Goal: Complete application form

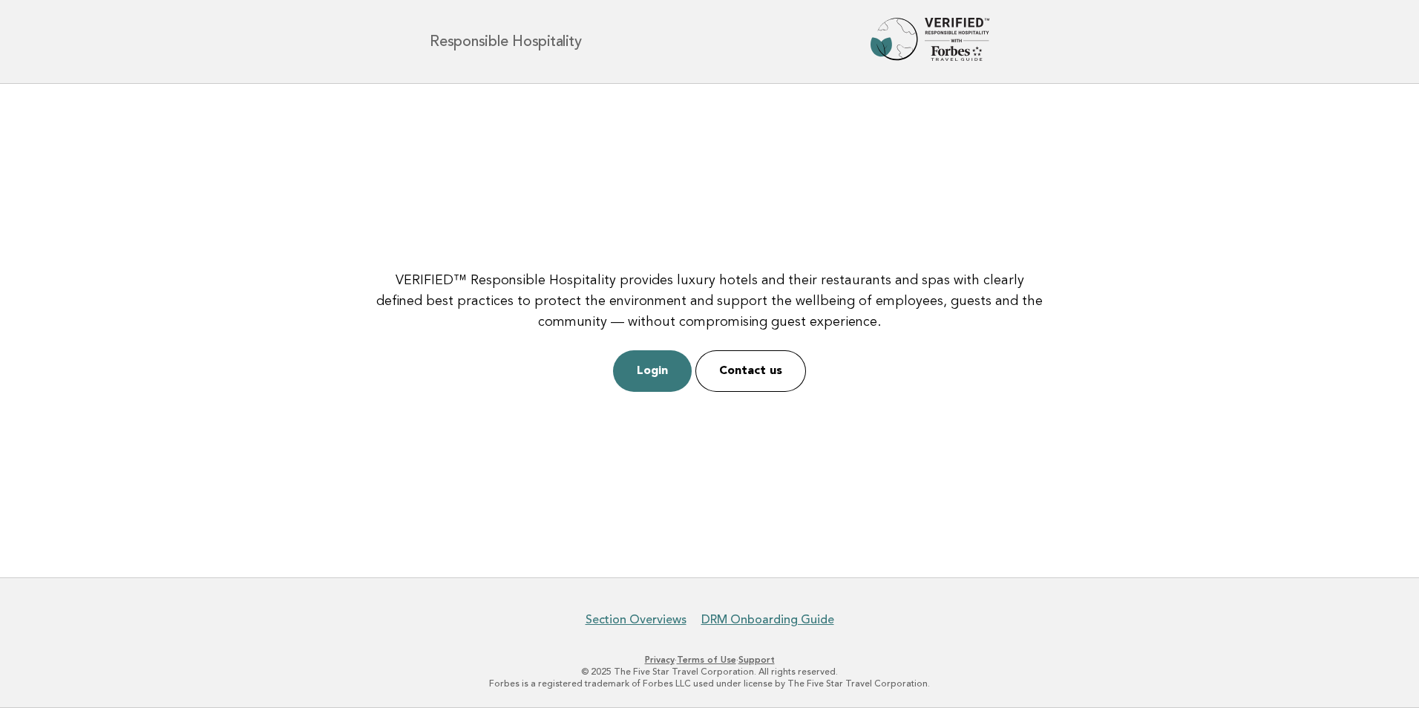
click at [672, 376] on link "Login" at bounding box center [652, 371] width 79 height 42
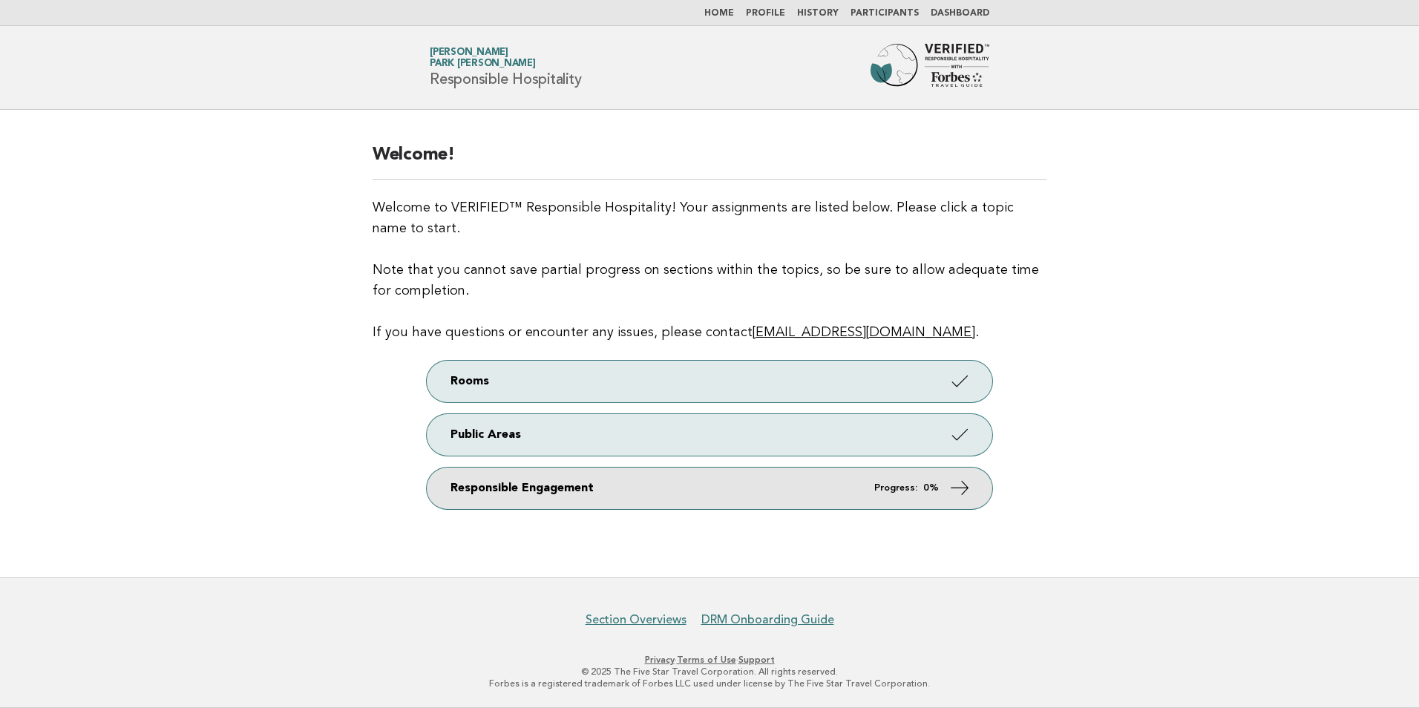
click at [941, 488] on link "Responsible Engagement Progress: 0%" at bounding box center [710, 489] width 566 height 42
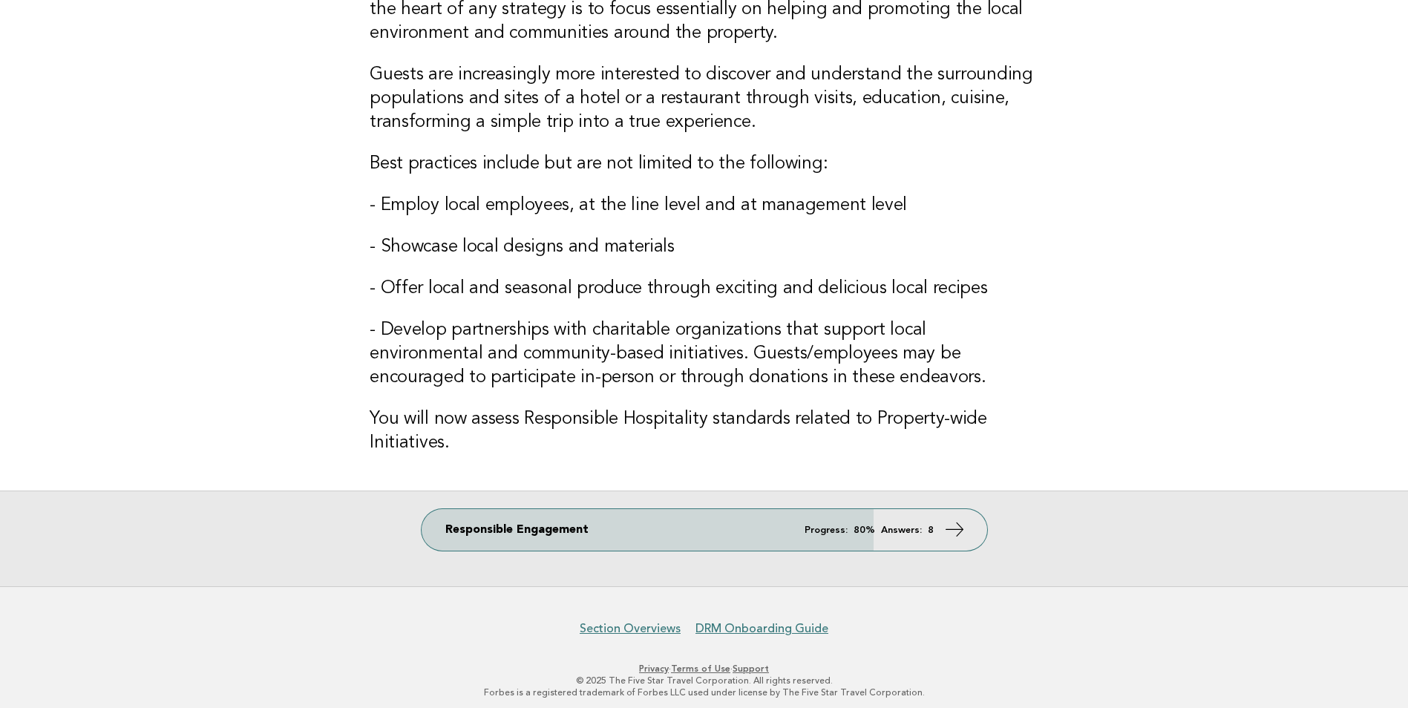
scroll to position [162, 0]
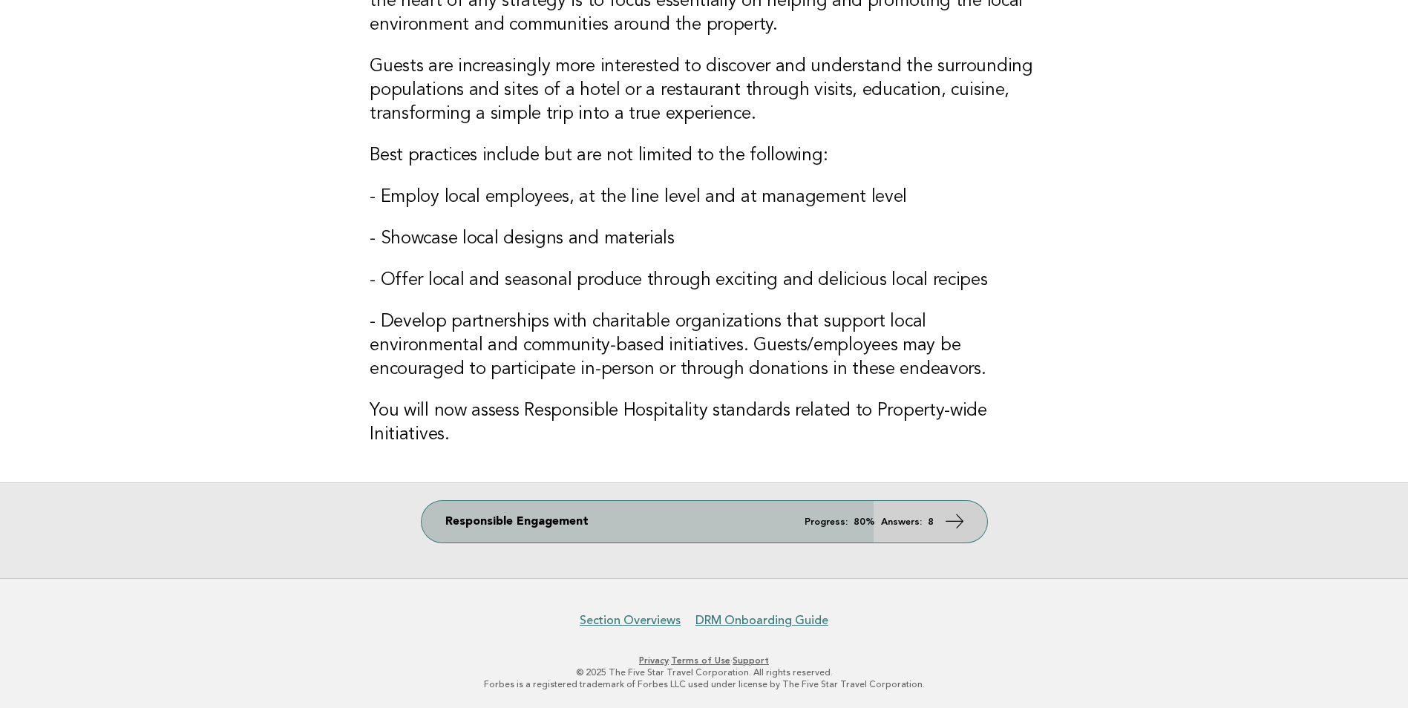
click at [931, 520] on strong "8" at bounding box center [931, 522] width 6 height 10
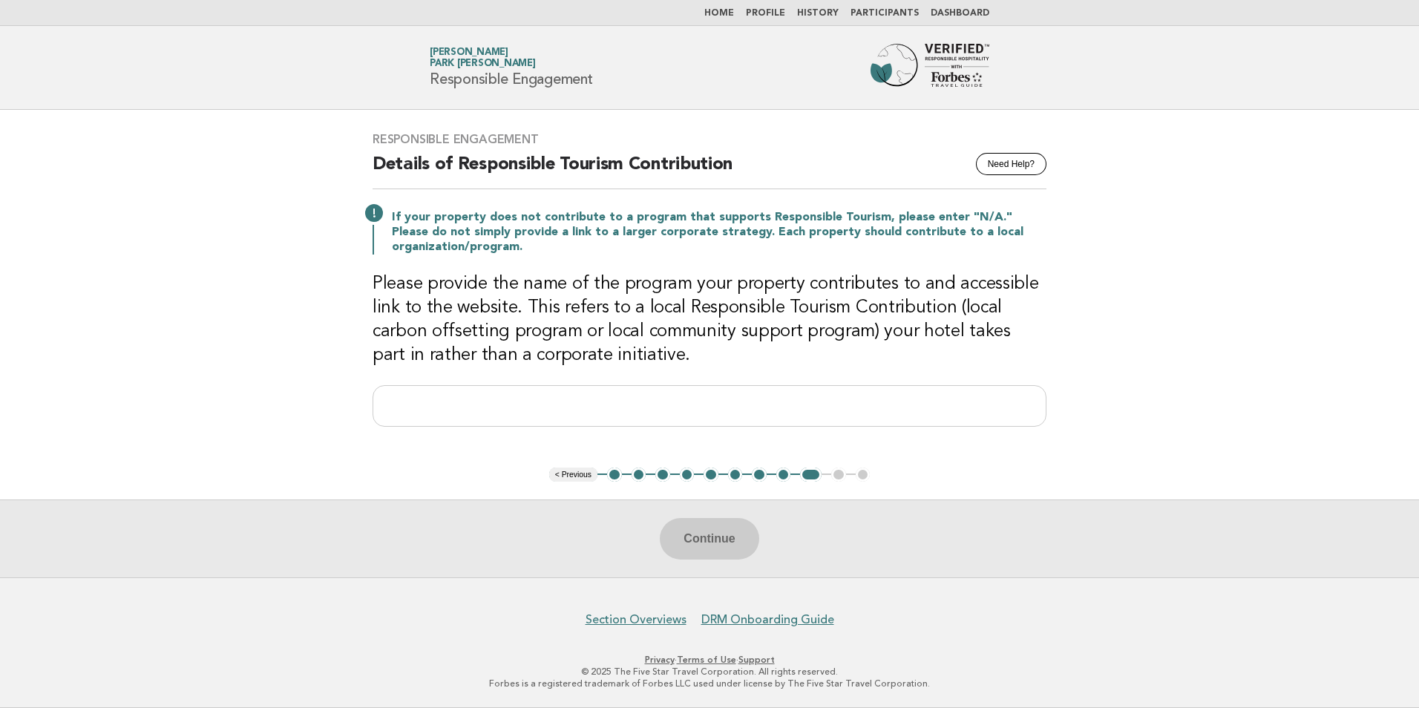
drag, startPoint x: 433, startPoint y: 80, endPoint x: 600, endPoint y: 80, distance: 167.7
click at [600, 80] on div "Forbes Travel Guide Nolan Zhang Park Hyatt Changsha Responsible Engagement" at bounding box center [709, 67] width 601 height 47
copy h1 "Responsible Engagement"
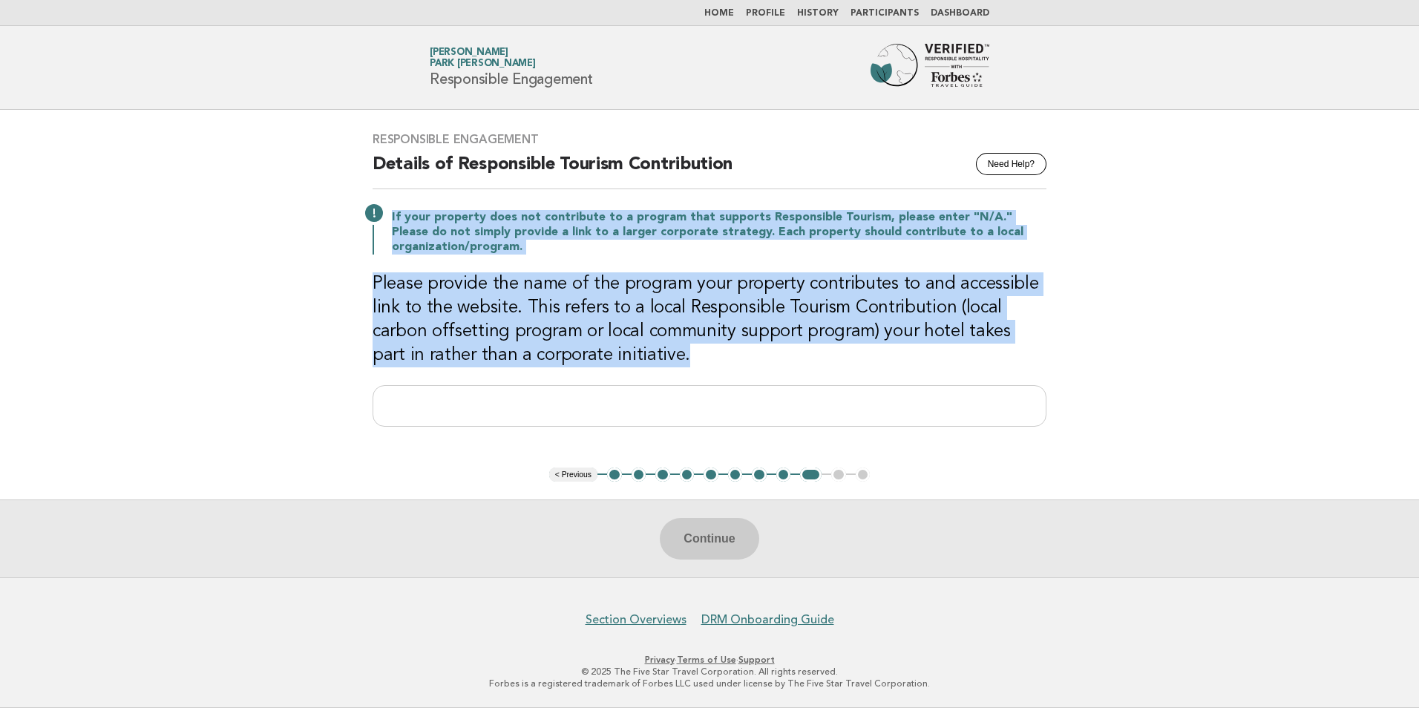
drag, startPoint x: 392, startPoint y: 217, endPoint x: 598, endPoint y: 364, distance: 252.9
click at [598, 364] on div "Responsible Engagement Need Help? Details of Responsible Tourism Contribution I…" at bounding box center [710, 288] width 710 height 348
copy div "If your property does not contribute to a program that supports Responsible Tou…"
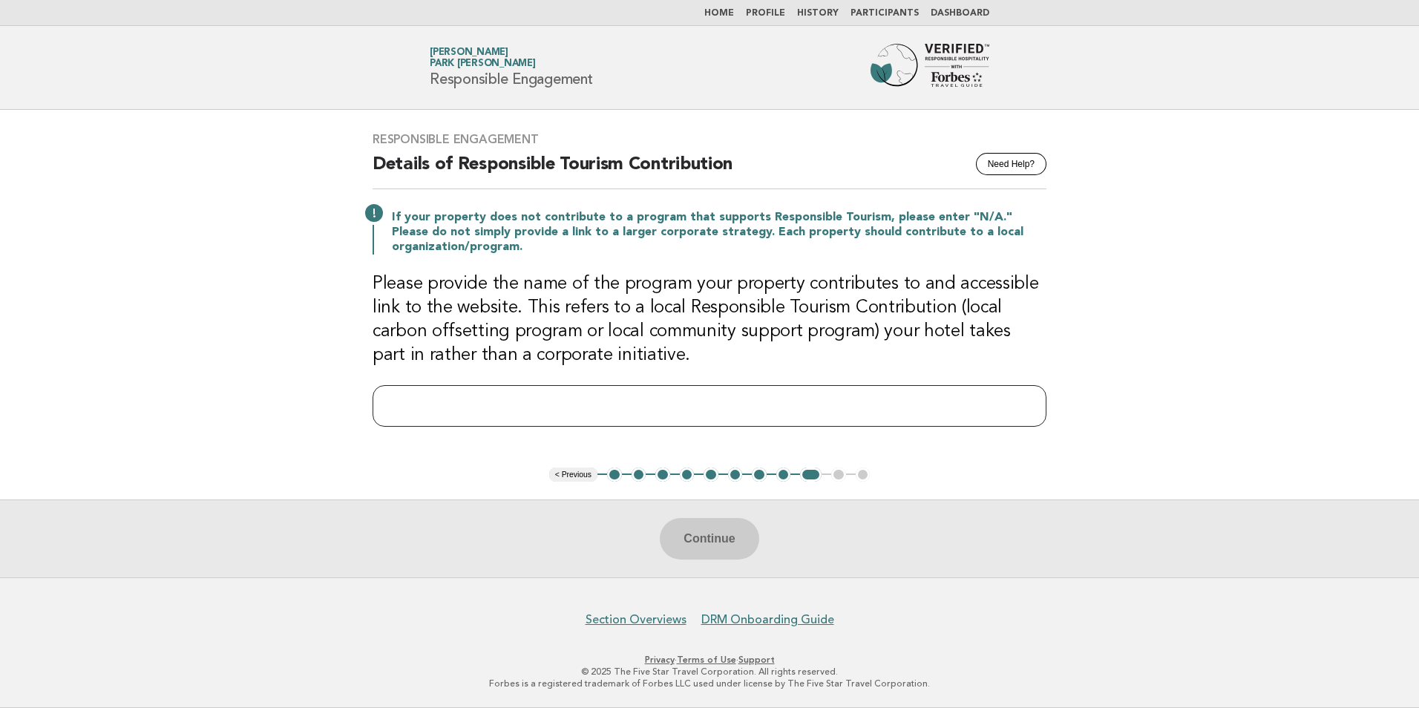
click at [639, 397] on input "text" at bounding box center [710, 406] width 674 height 42
click at [1061, 531] on div "Continue" at bounding box center [709, 538] width 1419 height 78
click at [571, 479] on button "< Previous" at bounding box center [573, 475] width 48 height 15
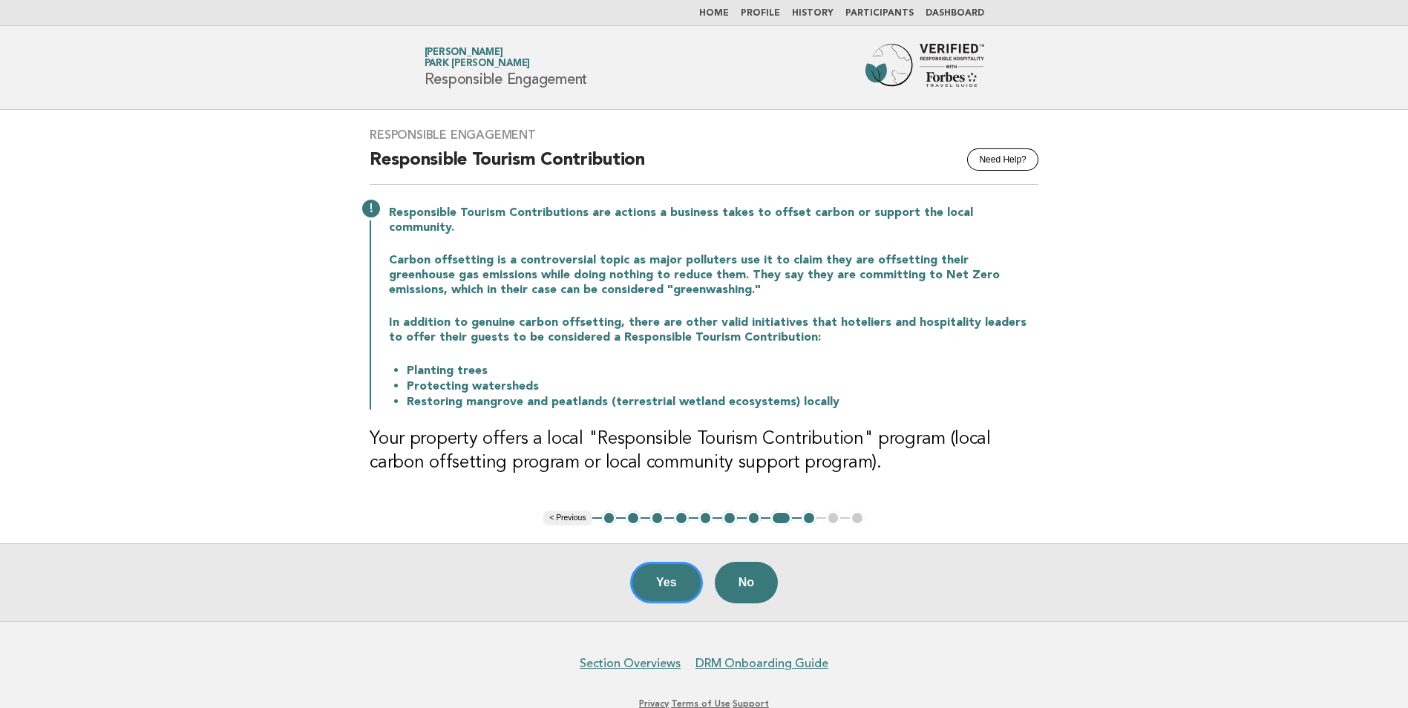
click at [609, 511] on button "1" at bounding box center [609, 518] width 15 height 15
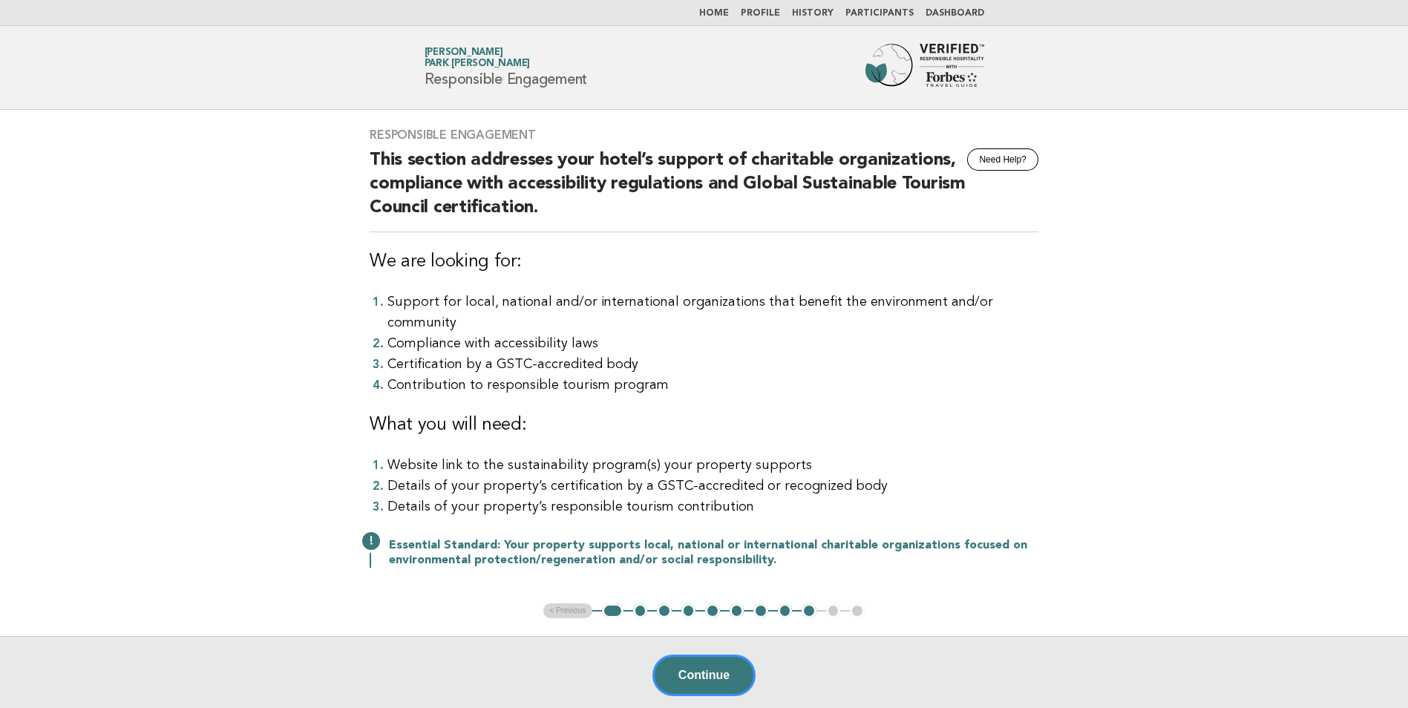
click at [578, 603] on ul "< Previous 1 2 3 4 5 6 7 8 9 10 11" at bounding box center [703, 610] width 321 height 15
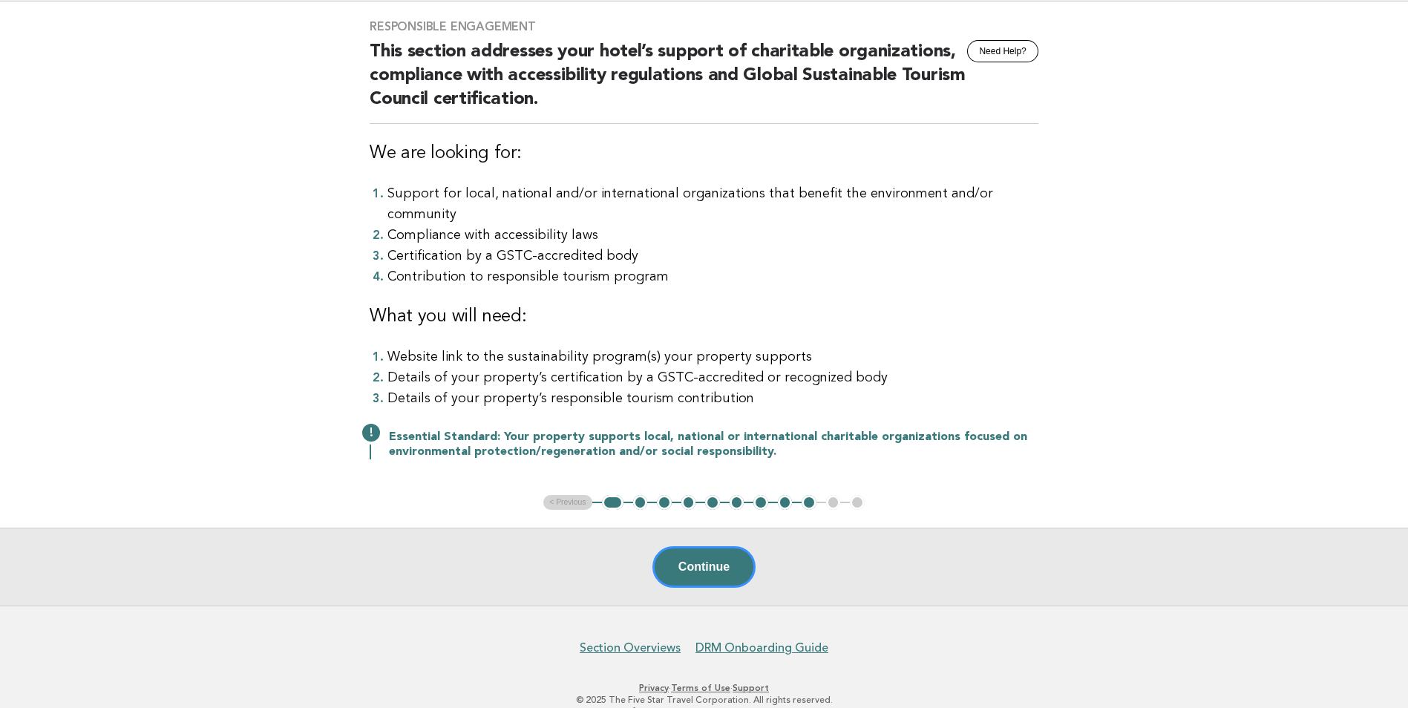
scroll to position [115, 0]
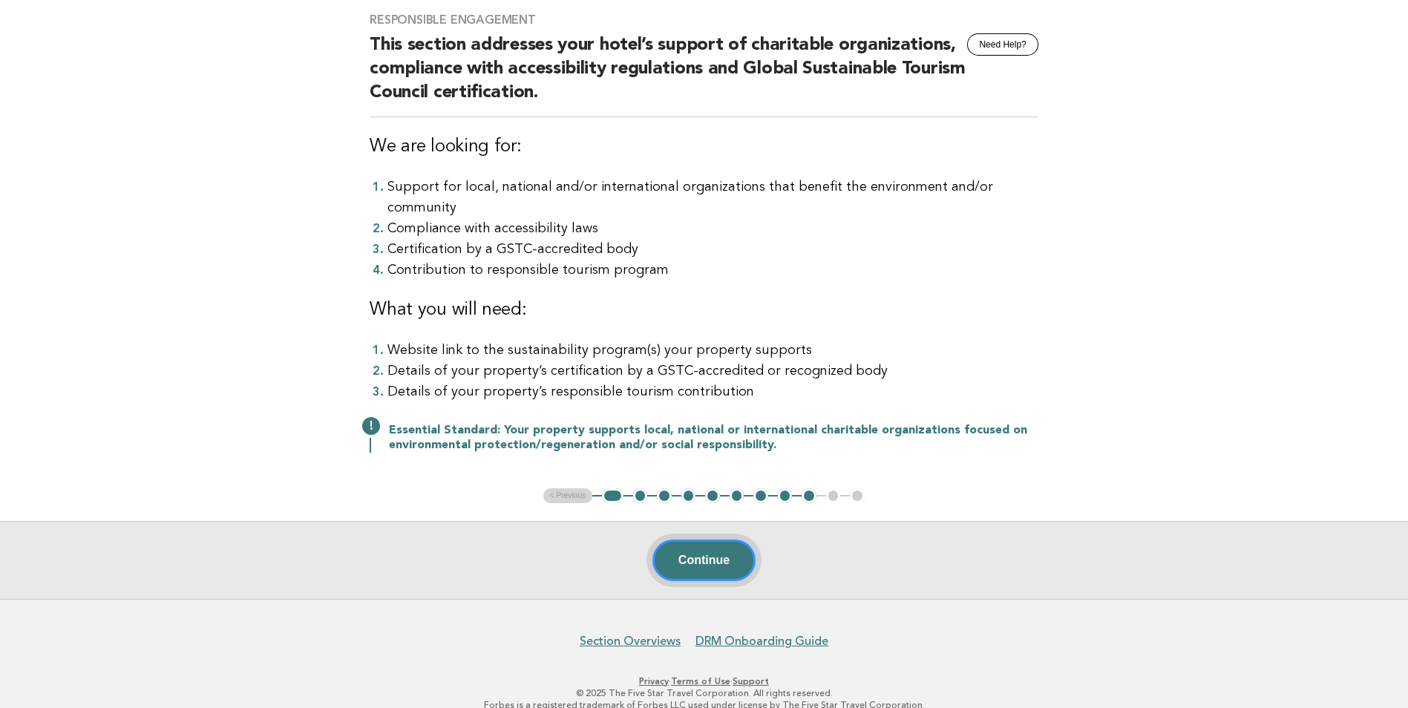
click at [696, 540] on button "Continue" at bounding box center [703, 561] width 103 height 42
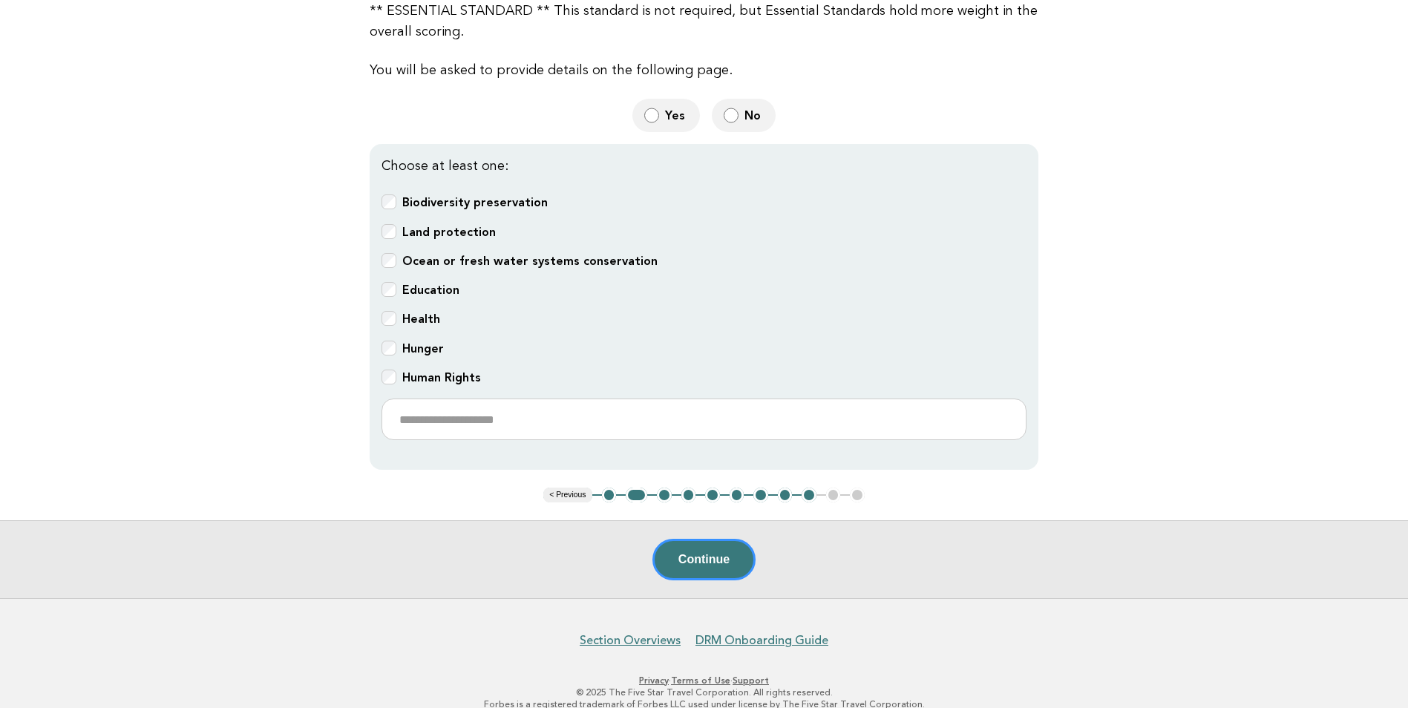
scroll to position [347, 0]
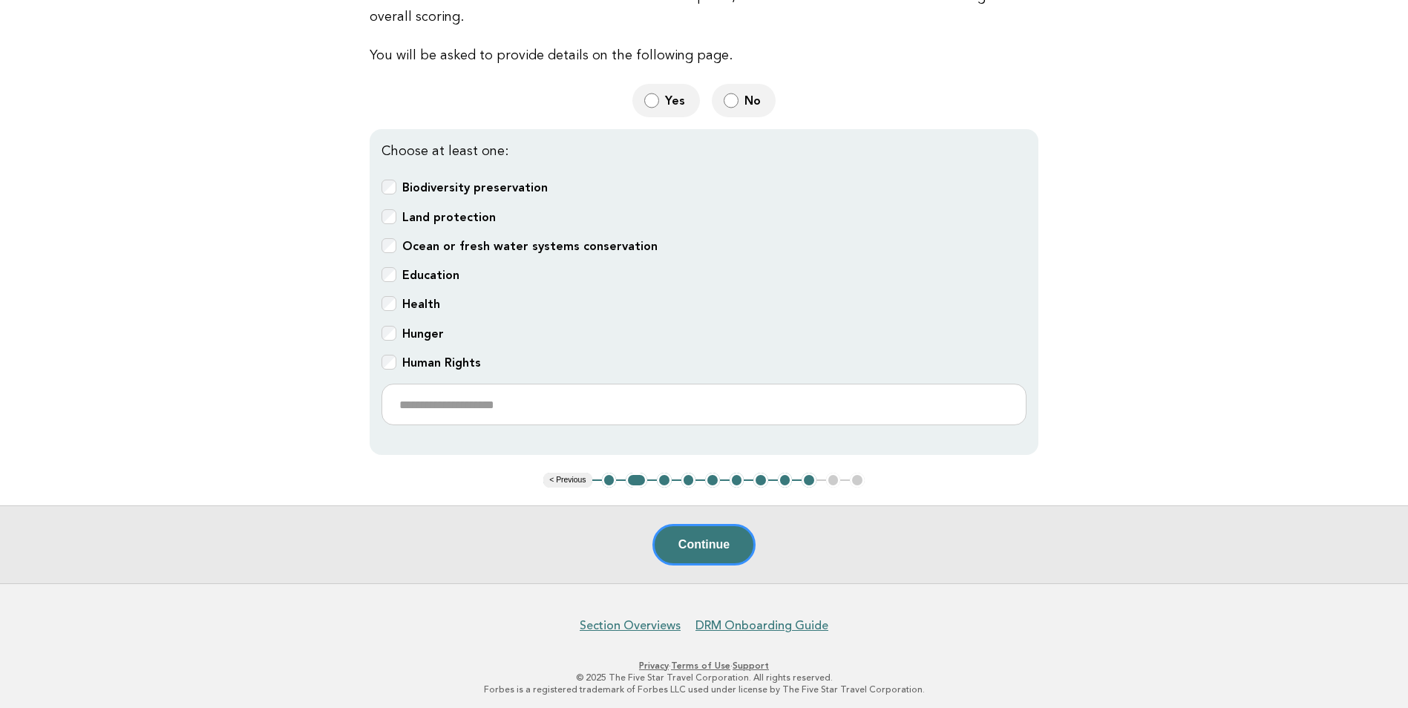
click at [607, 475] on button "1" at bounding box center [609, 480] width 15 height 15
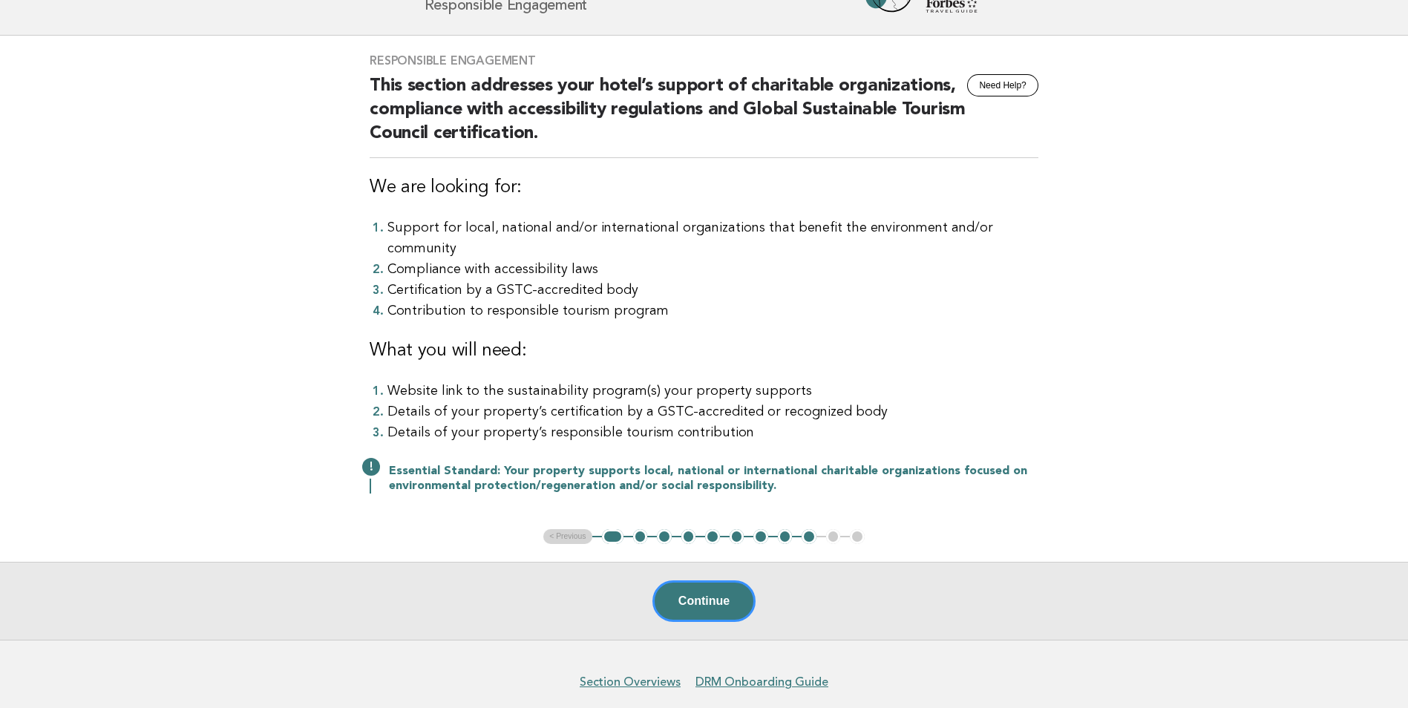
scroll to position [0, 0]
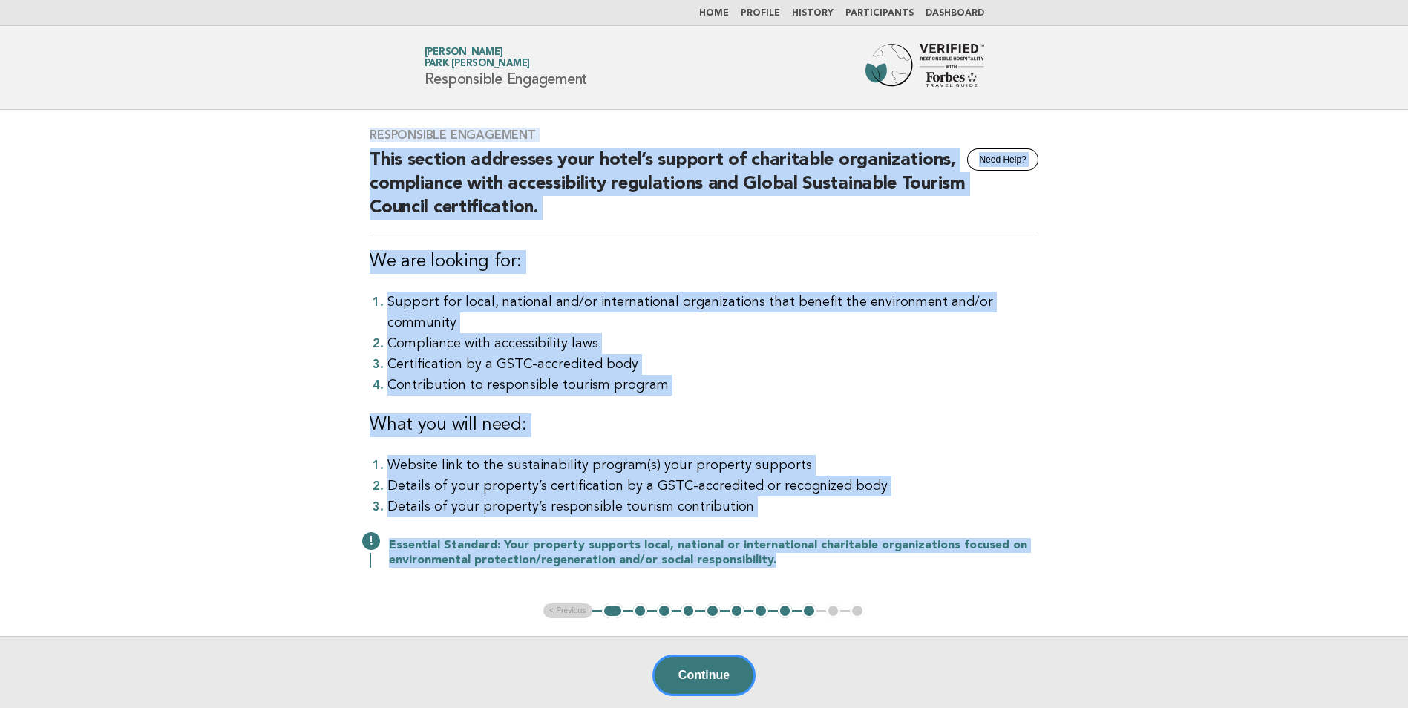
drag, startPoint x: 358, startPoint y: 129, endPoint x: 928, endPoint y: 555, distance: 712.2
click at [928, 555] on div "Responsible Engagement Need Help? This section addresses your hotel’s support o…" at bounding box center [704, 357] width 704 height 494
copy div "Responsible Engagement Need Help? This section addresses your hotel’s support o…"
click at [638, 603] on button "2" at bounding box center [640, 610] width 15 height 15
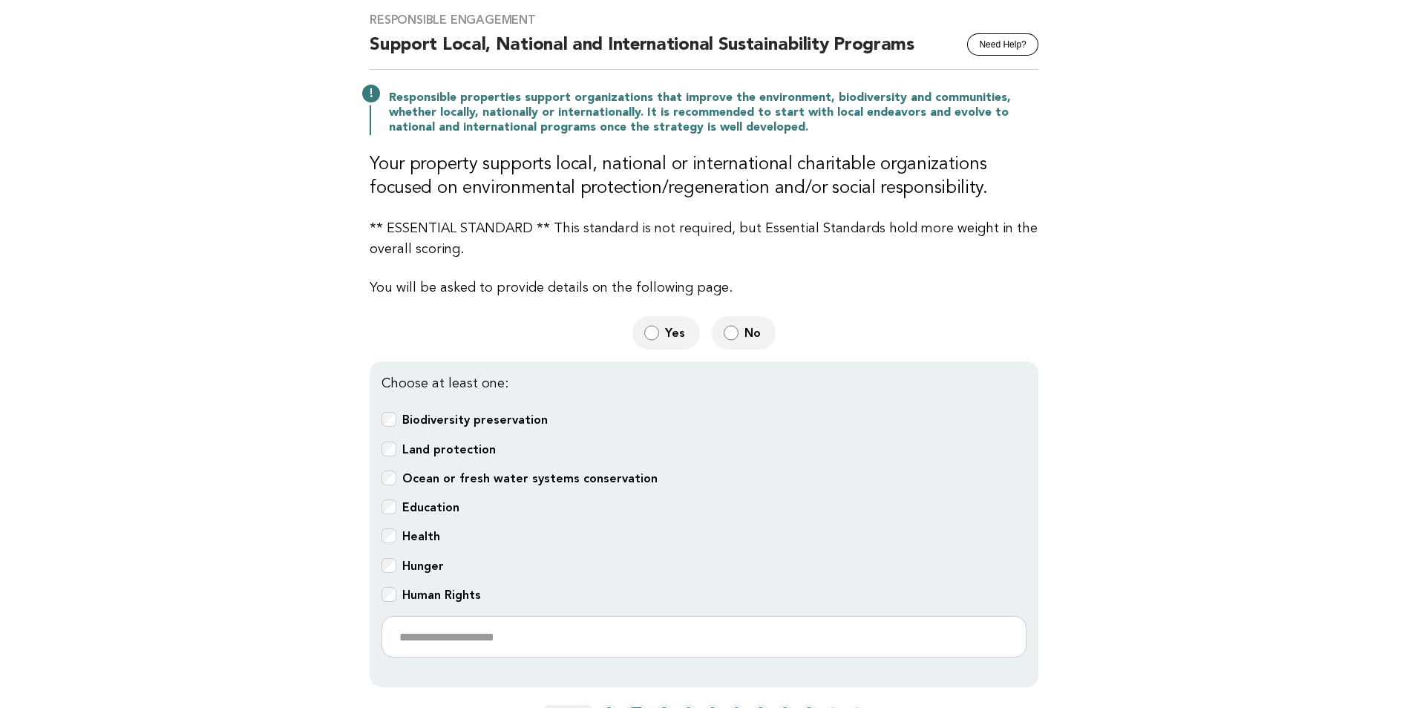
scroll to position [148, 0]
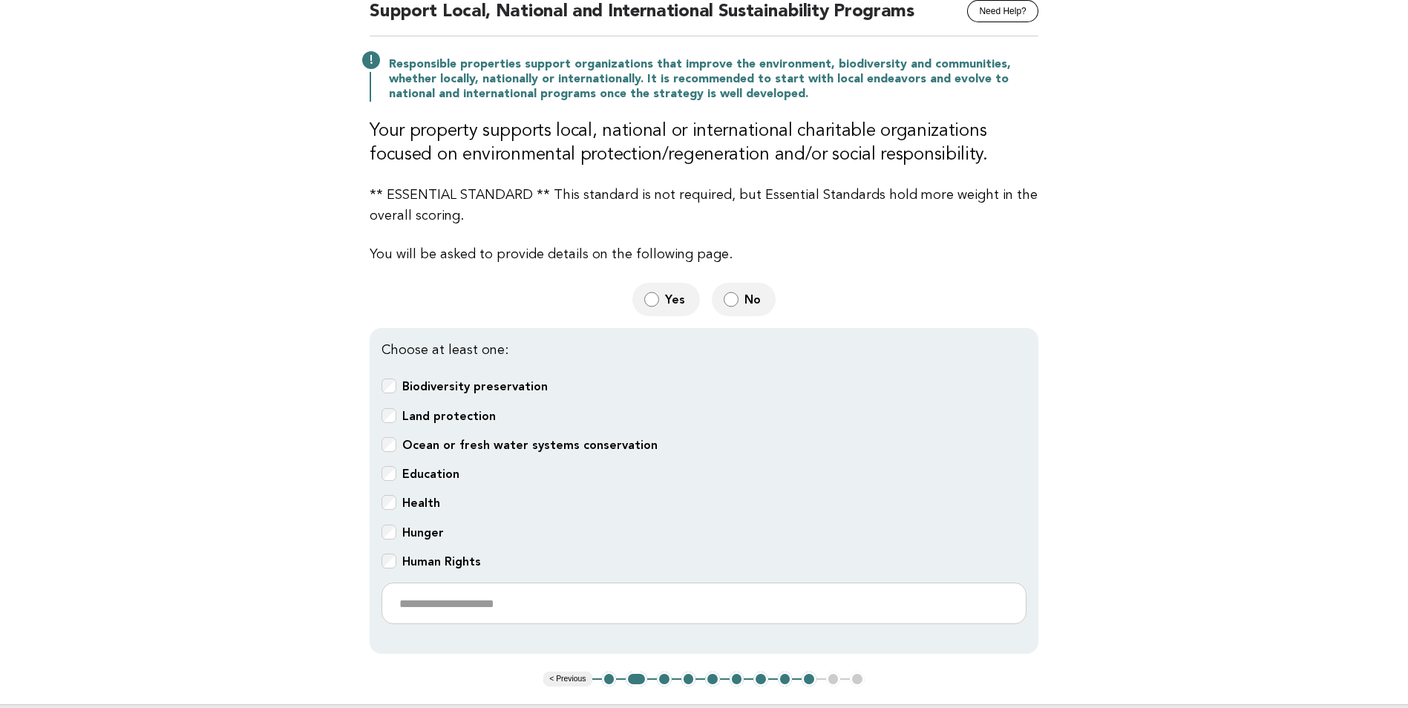
click at [661, 674] on button "3" at bounding box center [664, 679] width 15 height 15
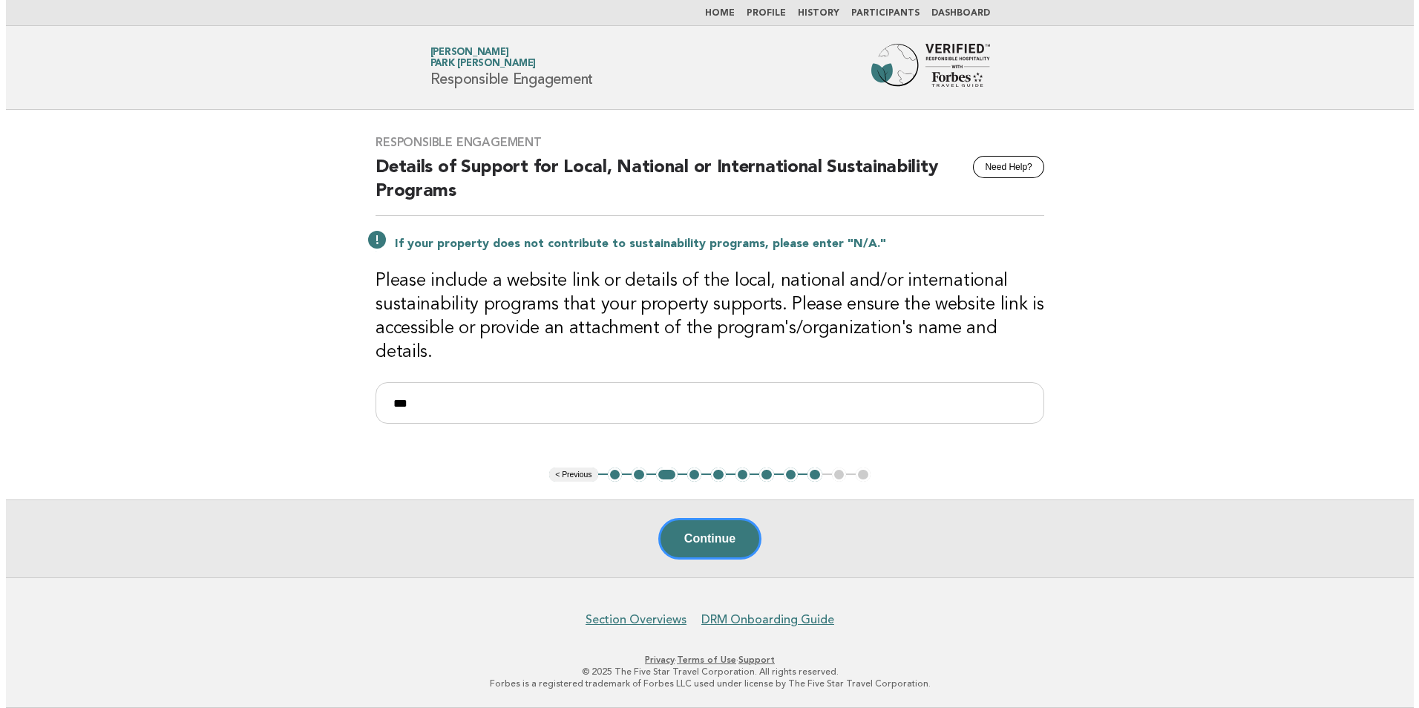
scroll to position [0, 0]
click at [689, 476] on button "4" at bounding box center [693, 475] width 15 height 15
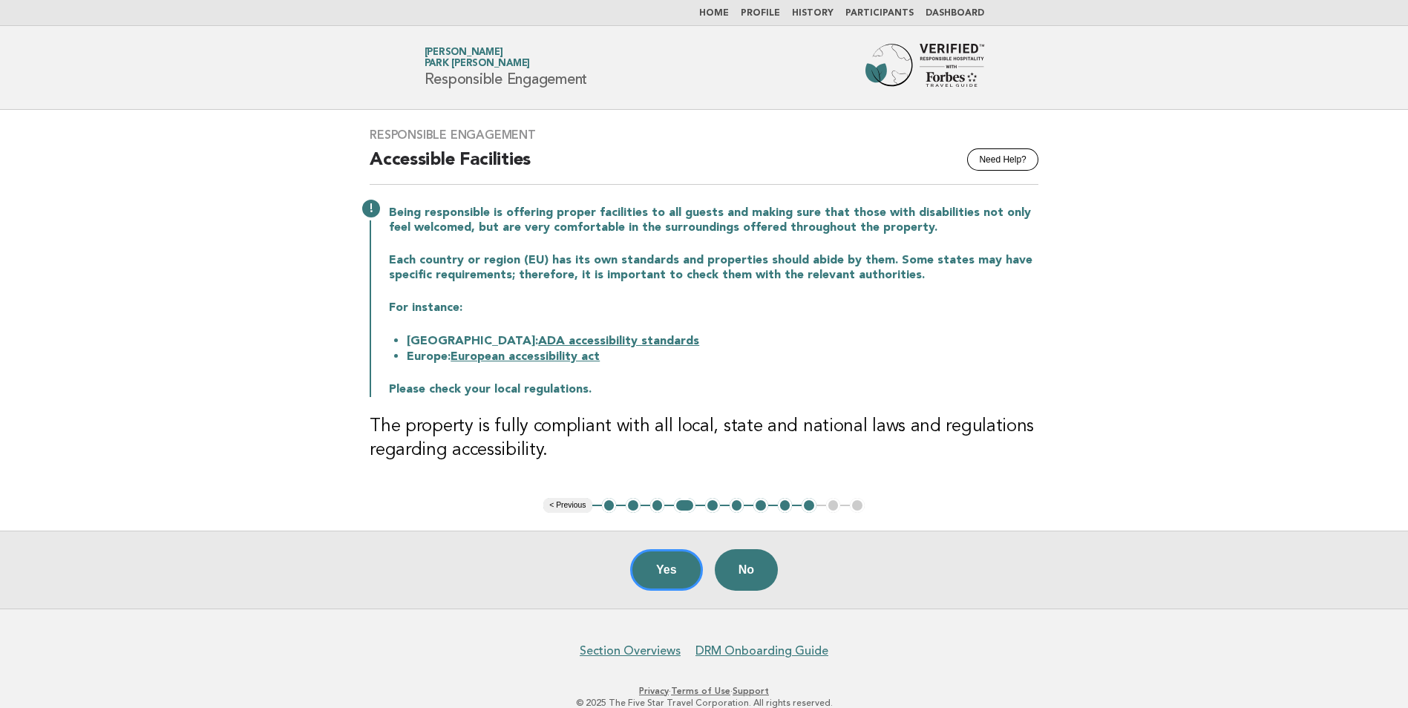
click at [715, 507] on button "5" at bounding box center [712, 505] width 15 height 15
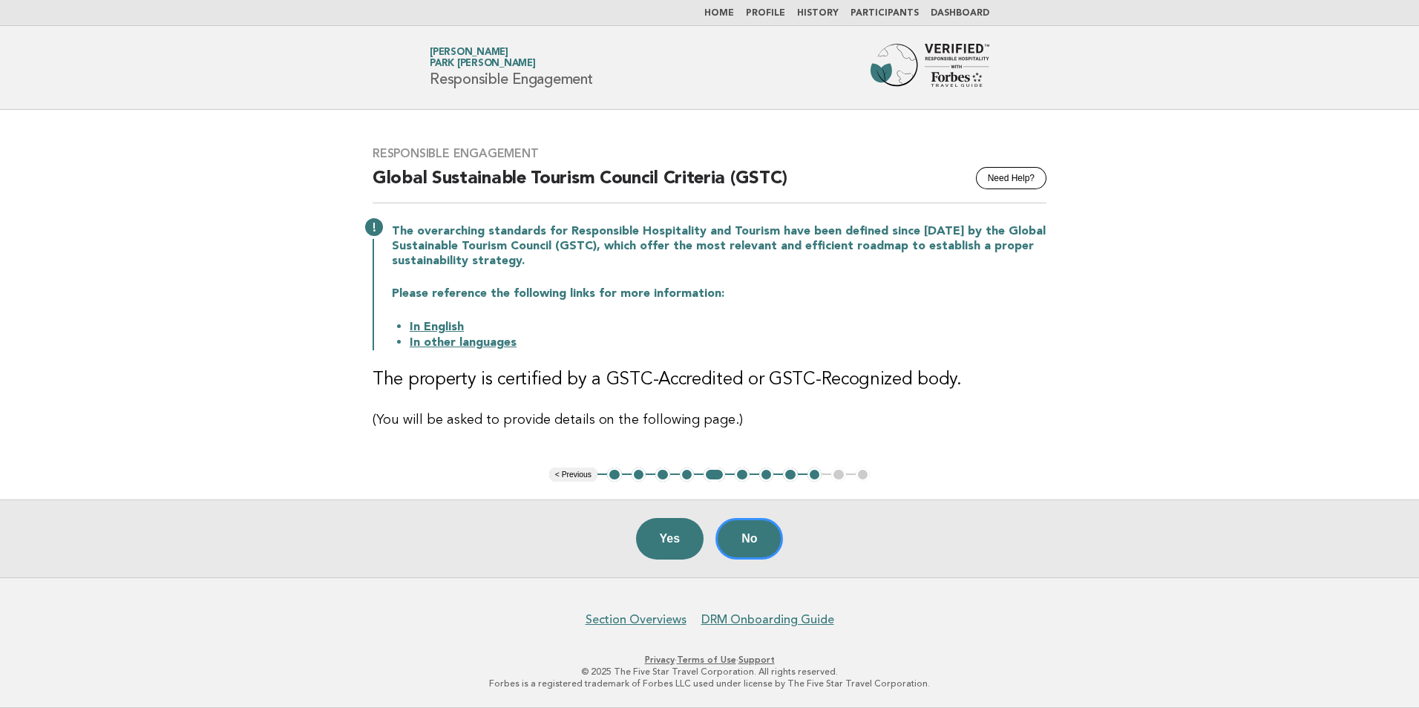
click at [684, 473] on button "4" at bounding box center [687, 475] width 15 height 15
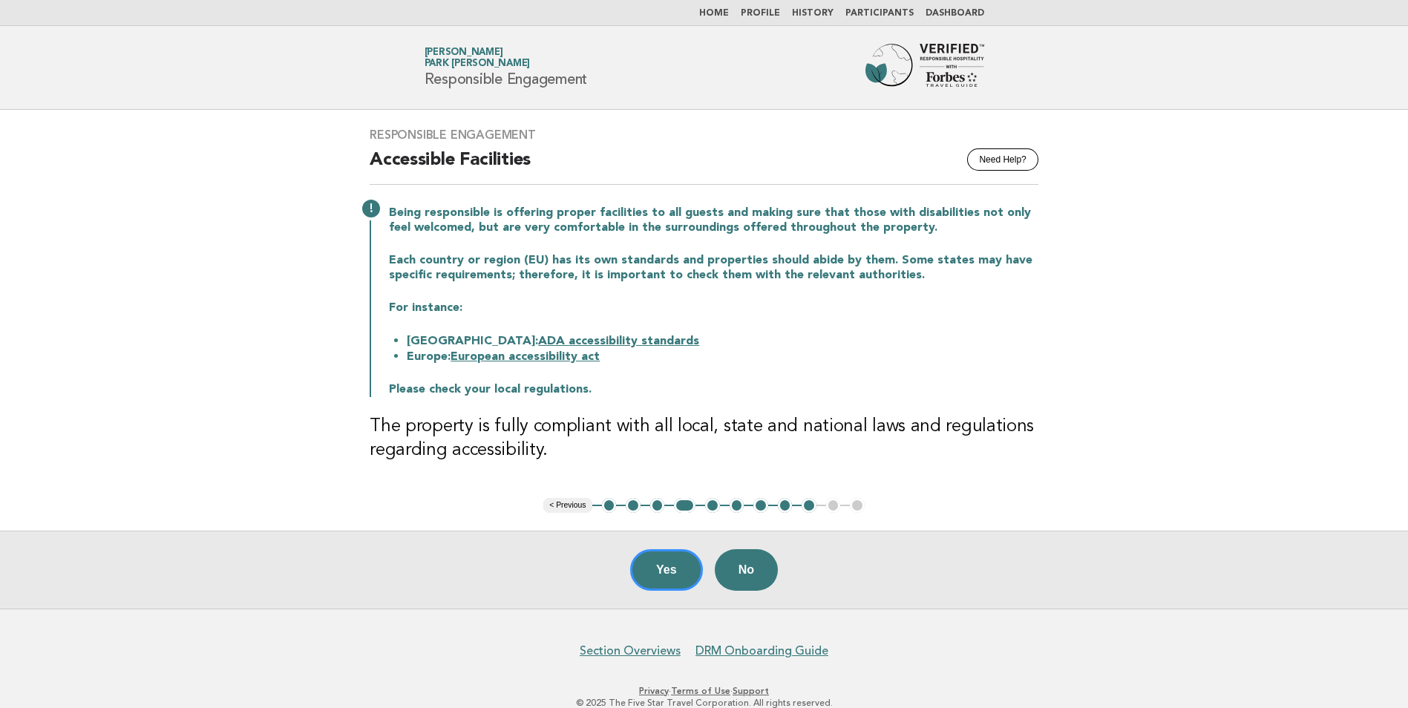
click at [657, 508] on button "3" at bounding box center [657, 505] width 15 height 15
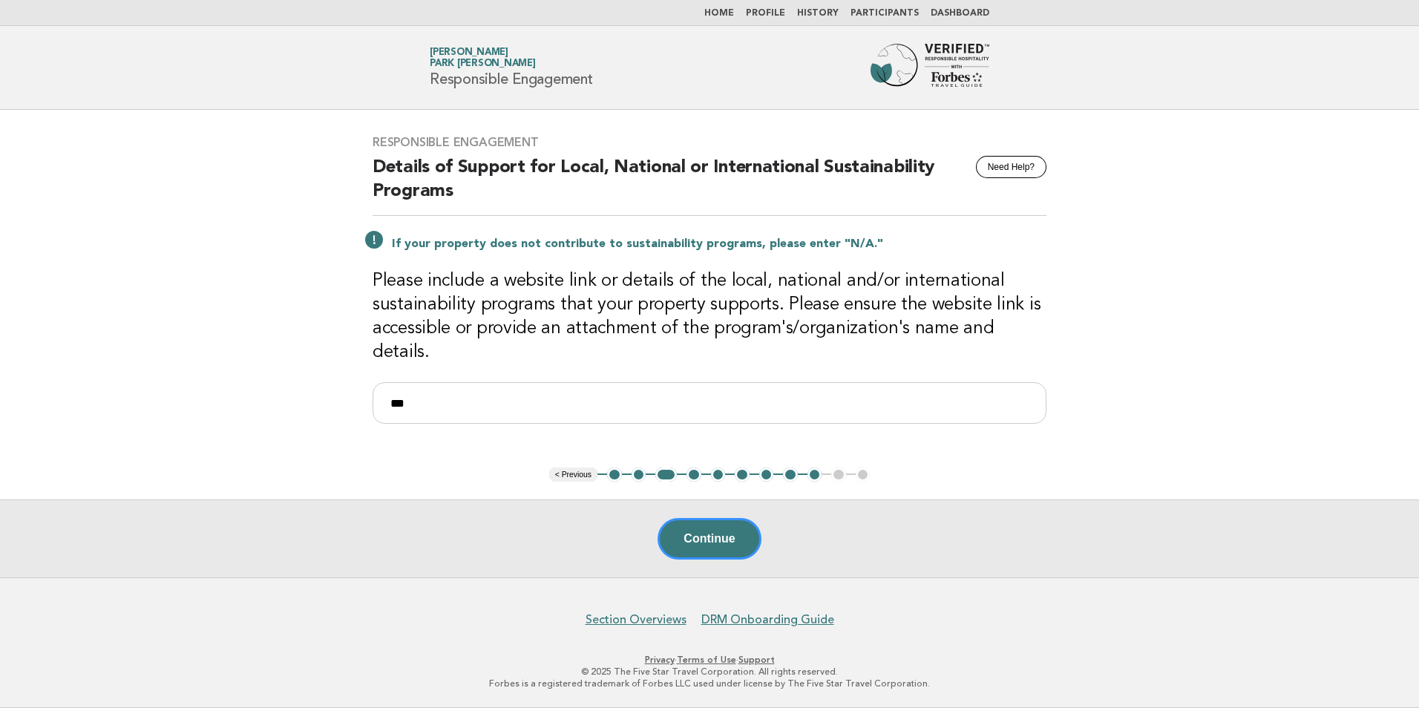
click at [721, 478] on button "5" at bounding box center [718, 475] width 15 height 15
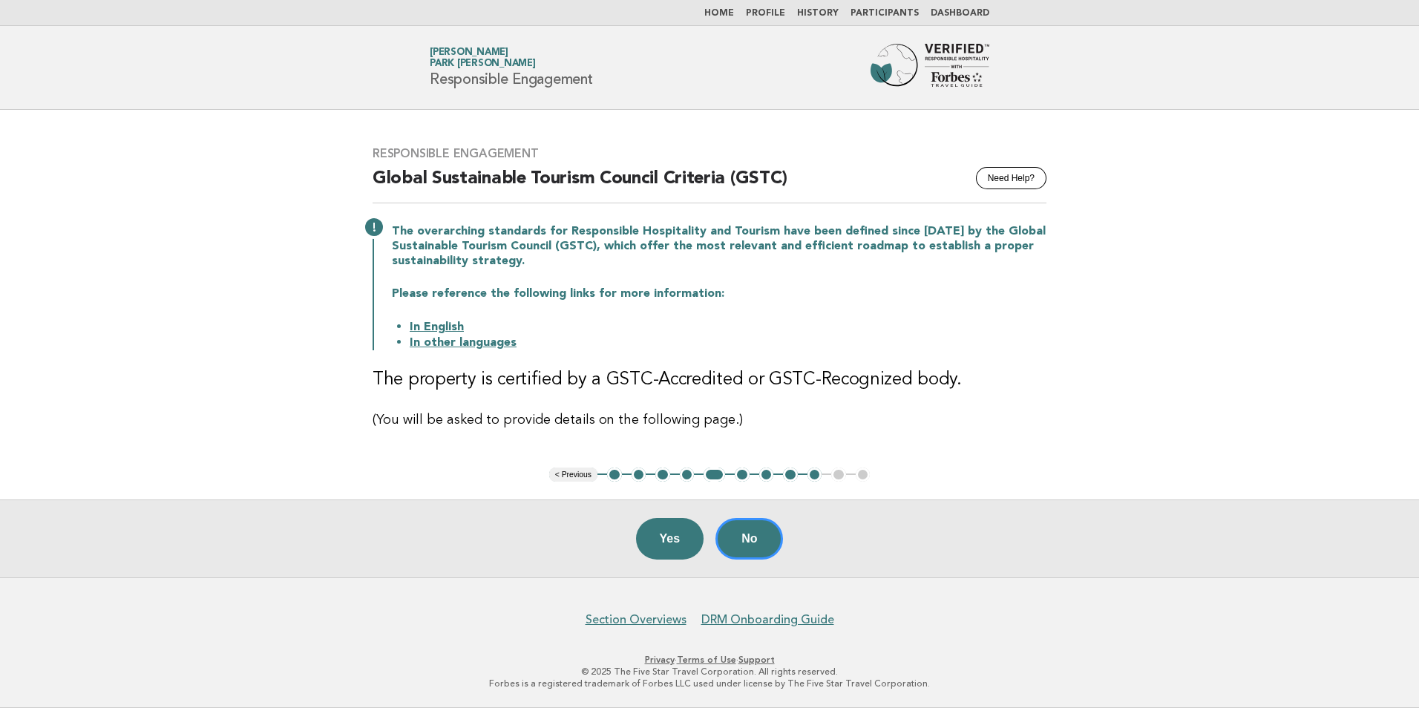
click at [742, 478] on button "6" at bounding box center [742, 475] width 15 height 15
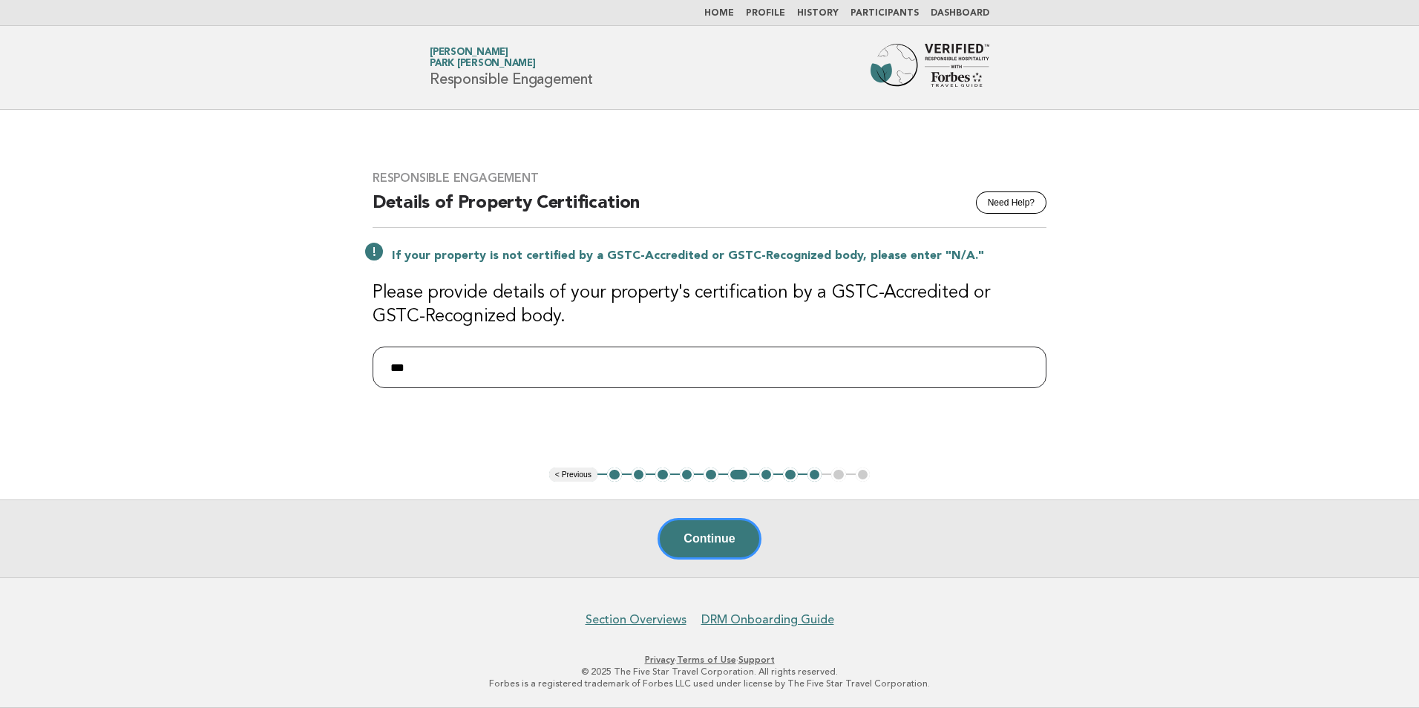
drag, startPoint x: 445, startPoint y: 366, endPoint x: 296, endPoint y: 373, distance: 149.4
click at [296, 373] on main "Responsible Engagement Need Help? Details of Property Certification If your pro…" at bounding box center [709, 344] width 1419 height 468
click at [768, 473] on button "7" at bounding box center [766, 475] width 15 height 15
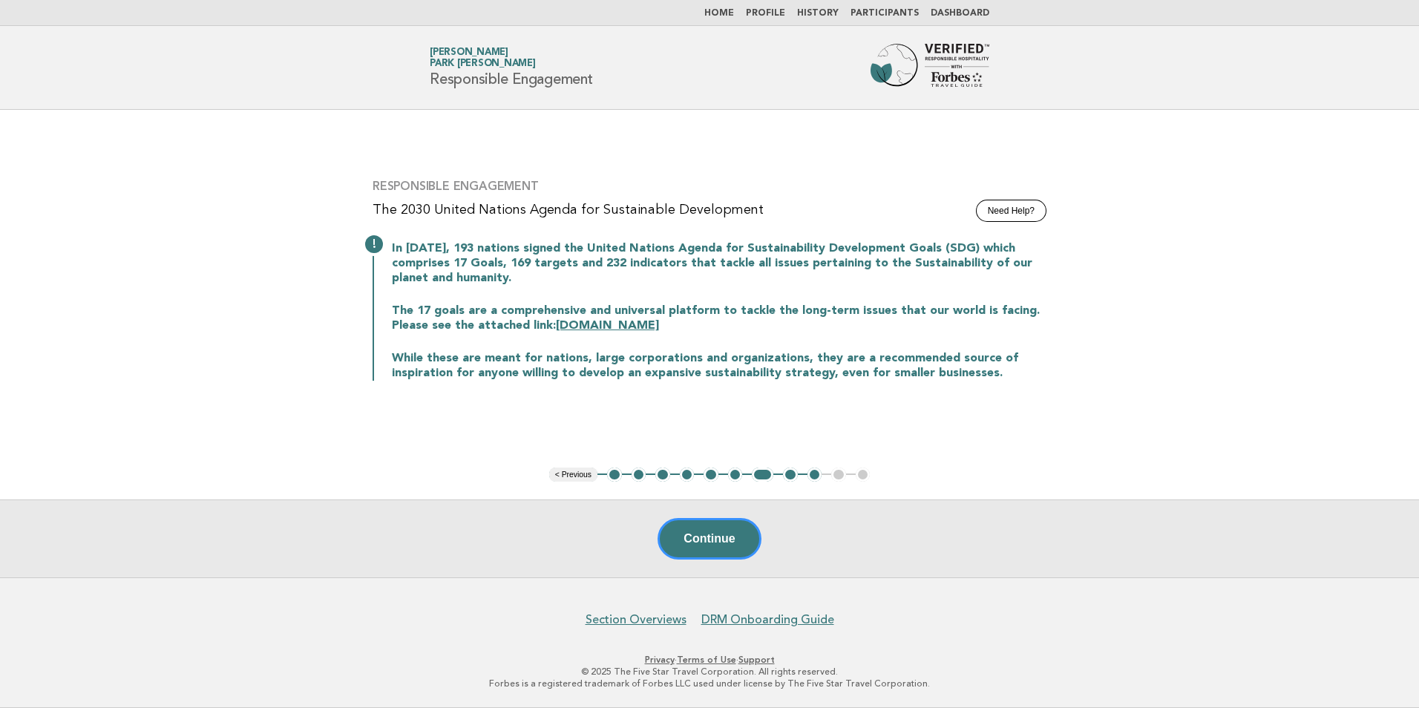
click at [794, 473] on button "8" at bounding box center [790, 475] width 15 height 15
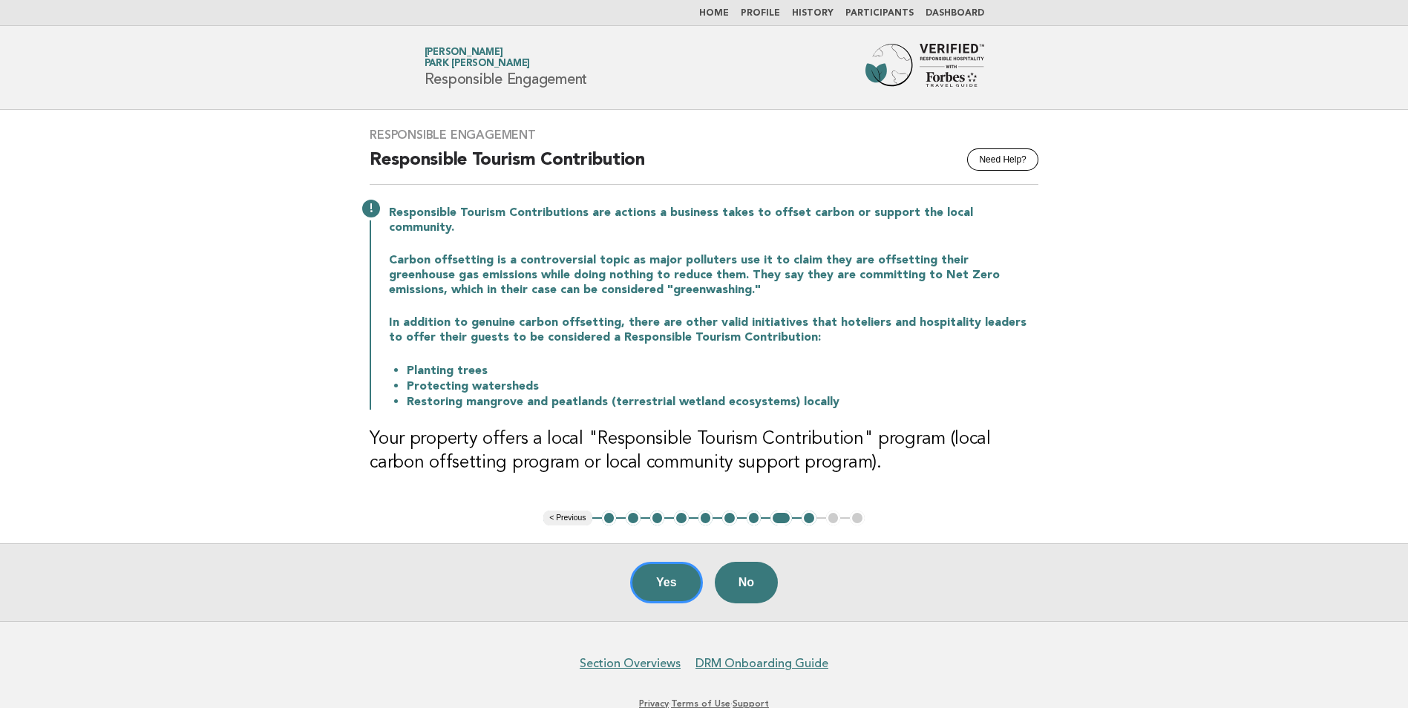
click at [807, 511] on button "9" at bounding box center [809, 518] width 15 height 15
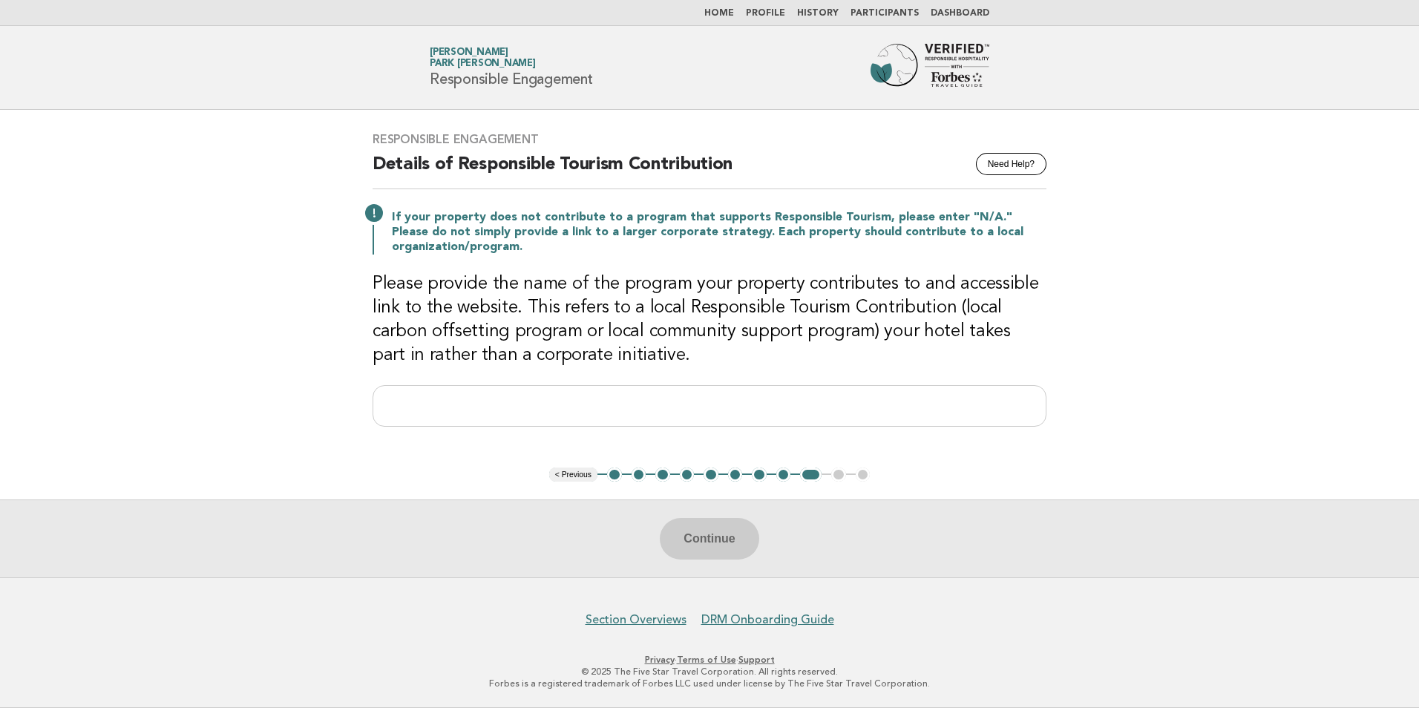
click at [697, 548] on div "Continue" at bounding box center [709, 538] width 1419 height 78
click at [701, 412] on input "text" at bounding box center [710, 406] width 674 height 42
type input "***"
click at [728, 546] on button "Continue" at bounding box center [709, 539] width 99 height 42
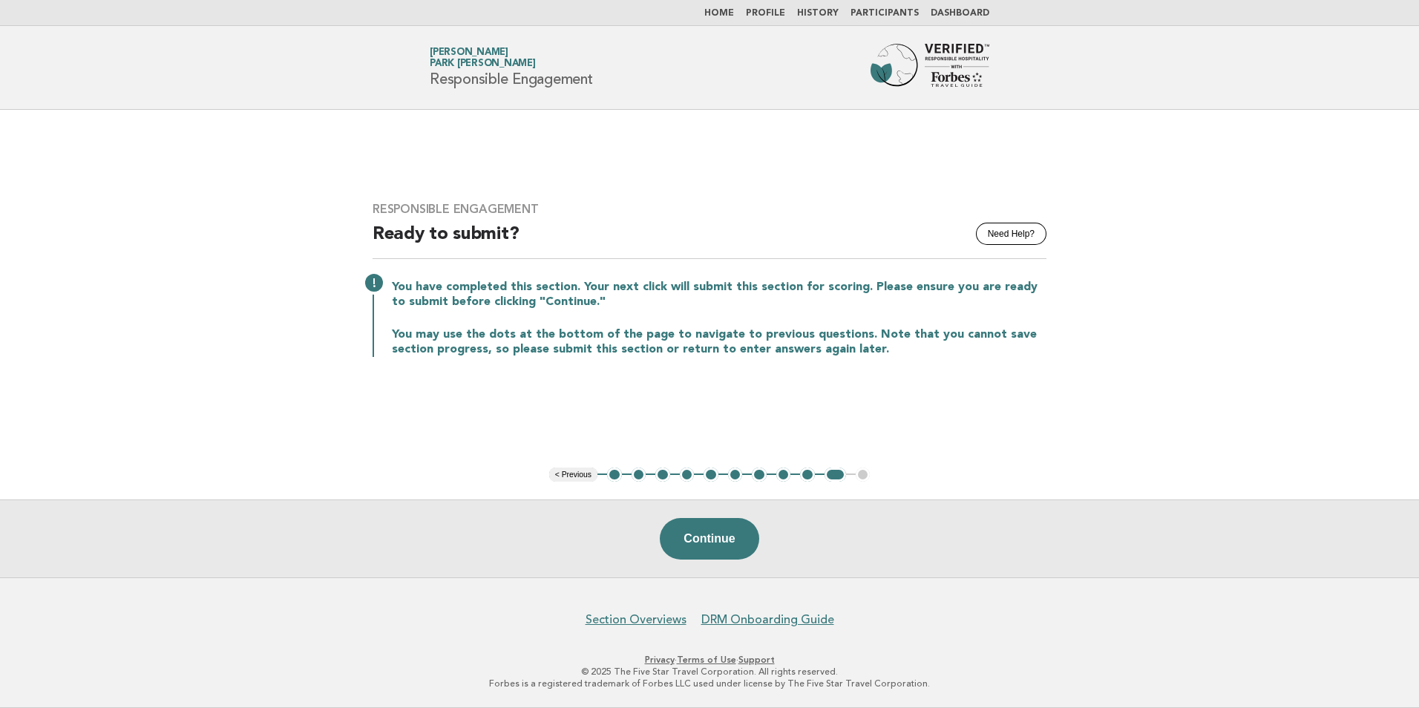
click at [810, 474] on button "9" at bounding box center [807, 475] width 15 height 15
